Goal: Task Accomplishment & Management: Manage account settings

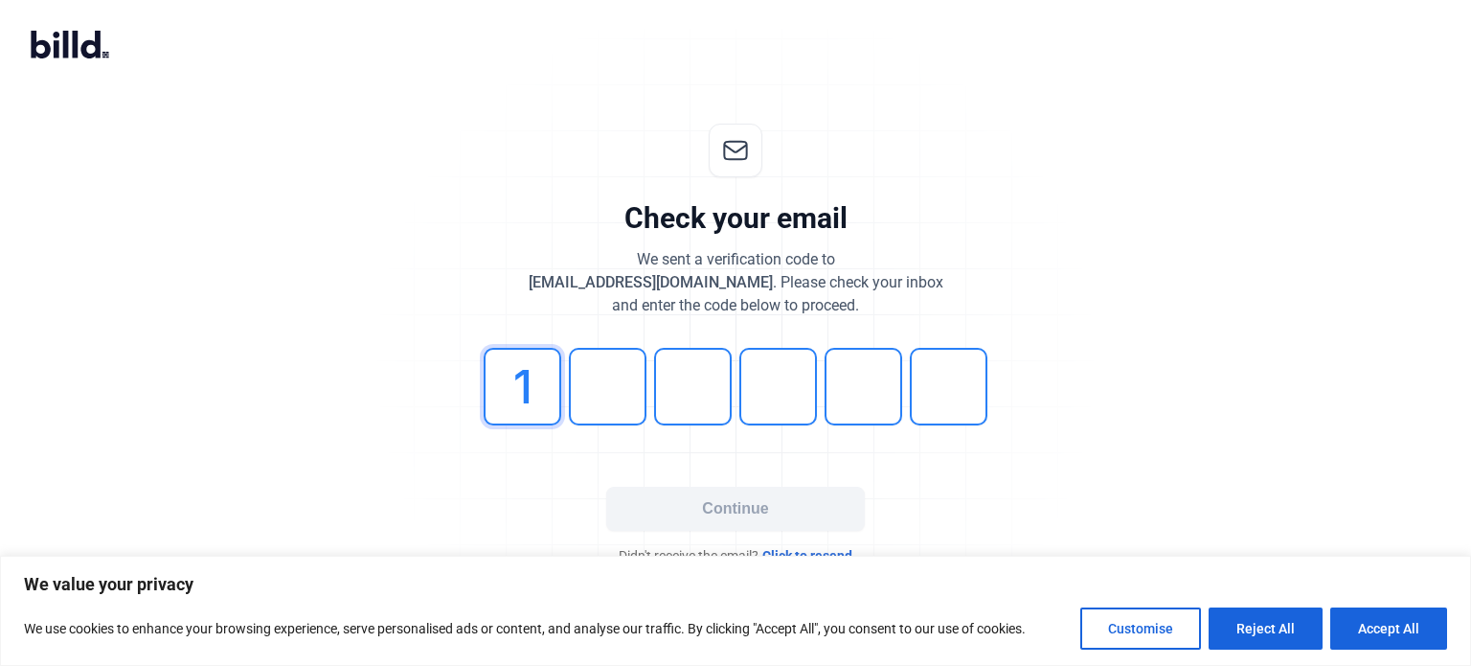
type input "1"
type input "8"
type input "2"
type input "9"
type input "2"
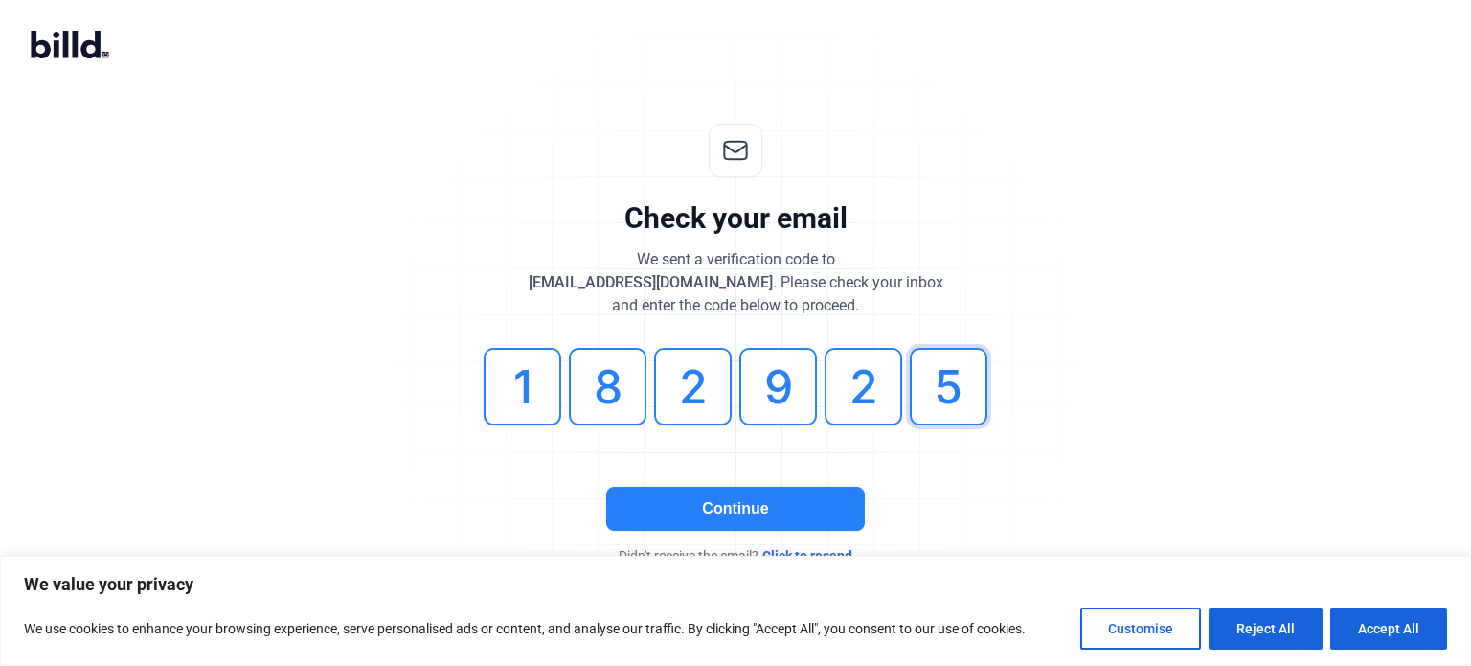
type input "5"
click at [737, 508] on button "Continue" at bounding box center [735, 508] width 259 height 44
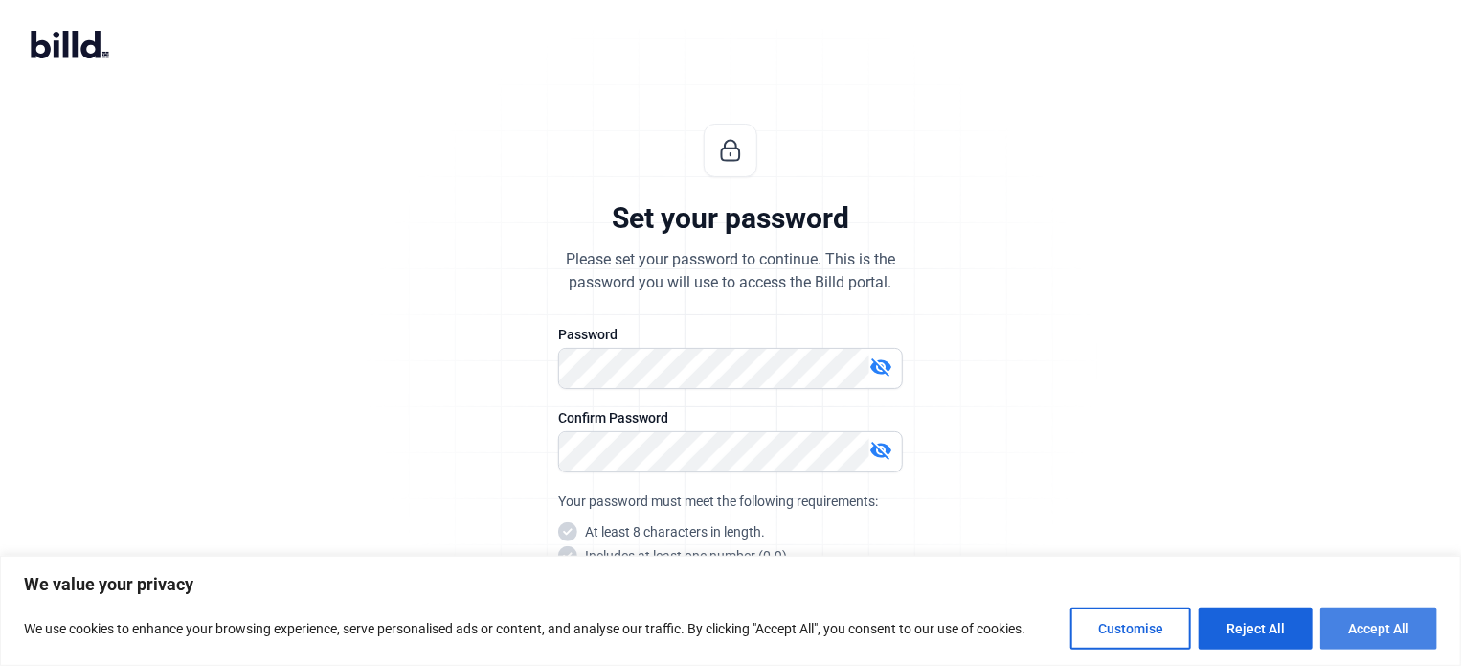
click at [1390, 638] on button "Accept All" at bounding box center [1378, 628] width 117 height 42
checkbox input "true"
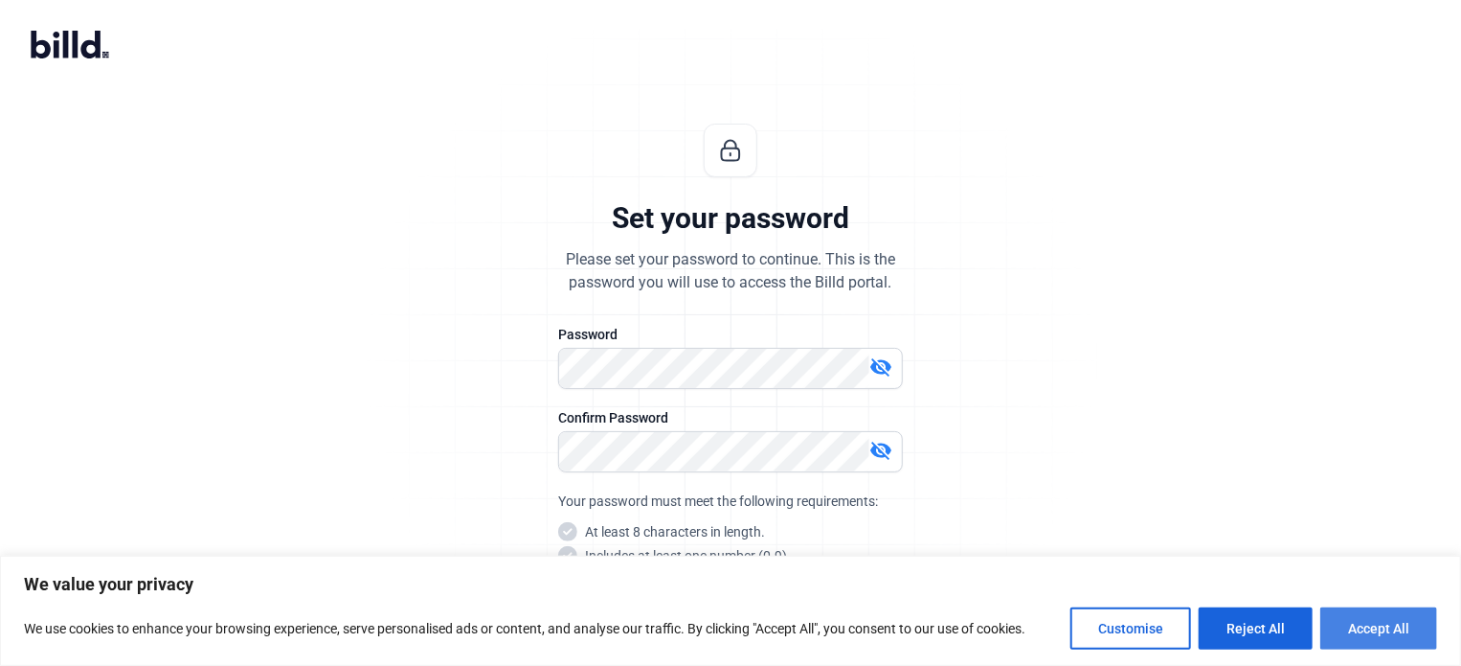
checkbox input "true"
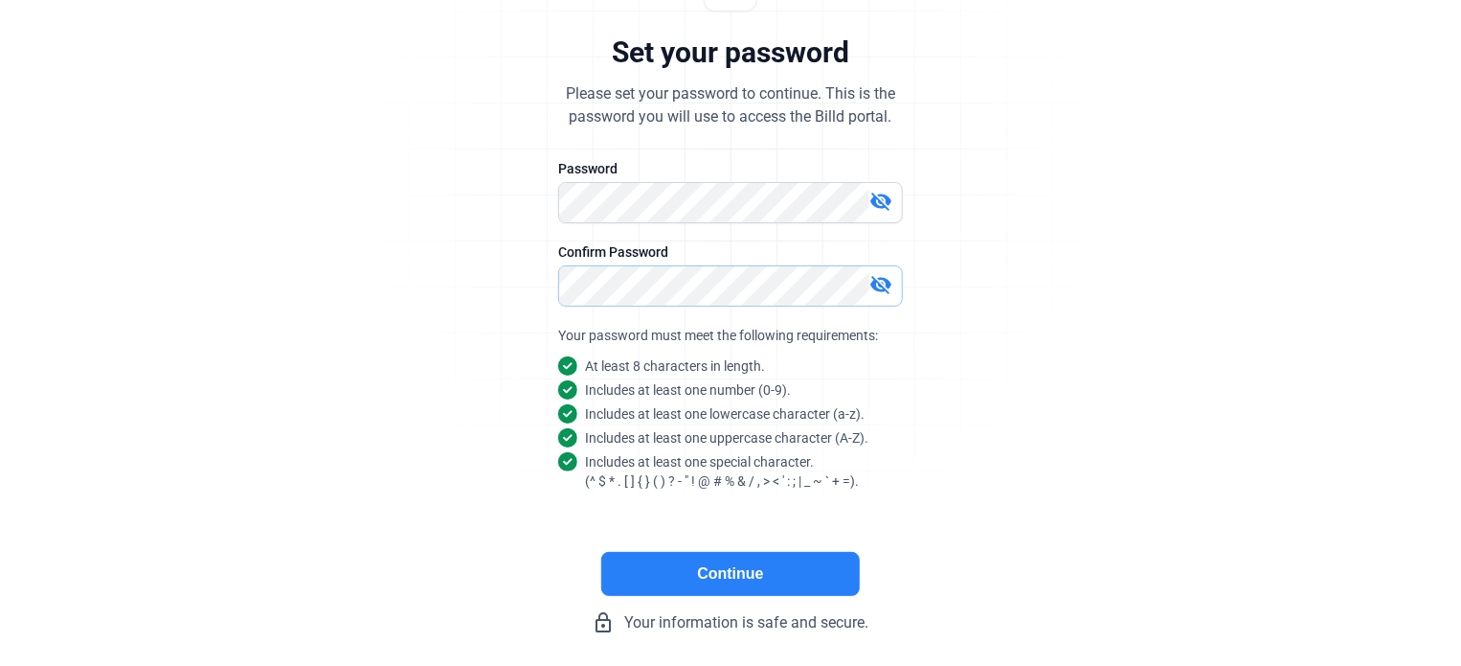
scroll to position [181, 0]
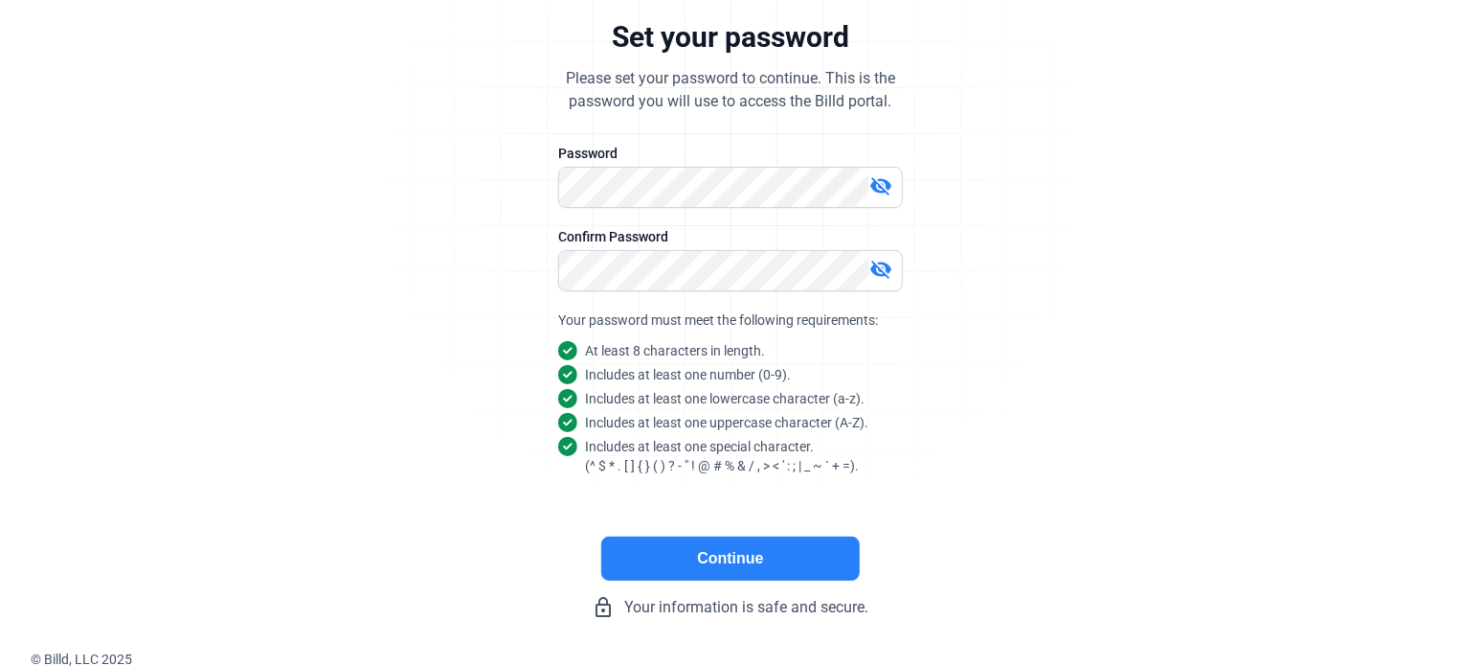
click at [755, 555] on button "Continue" at bounding box center [730, 558] width 259 height 44
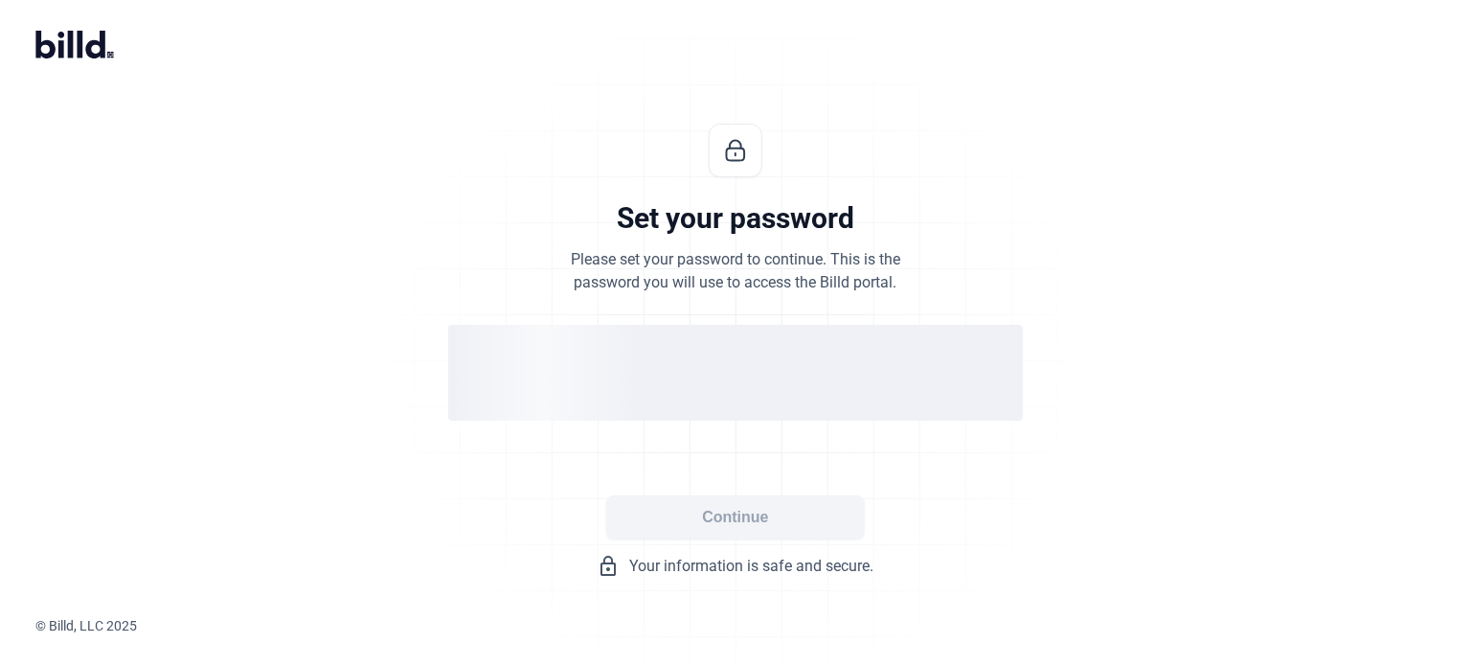
scroll to position [0, 0]
